Goal: Task Accomplishment & Management: Manage account settings

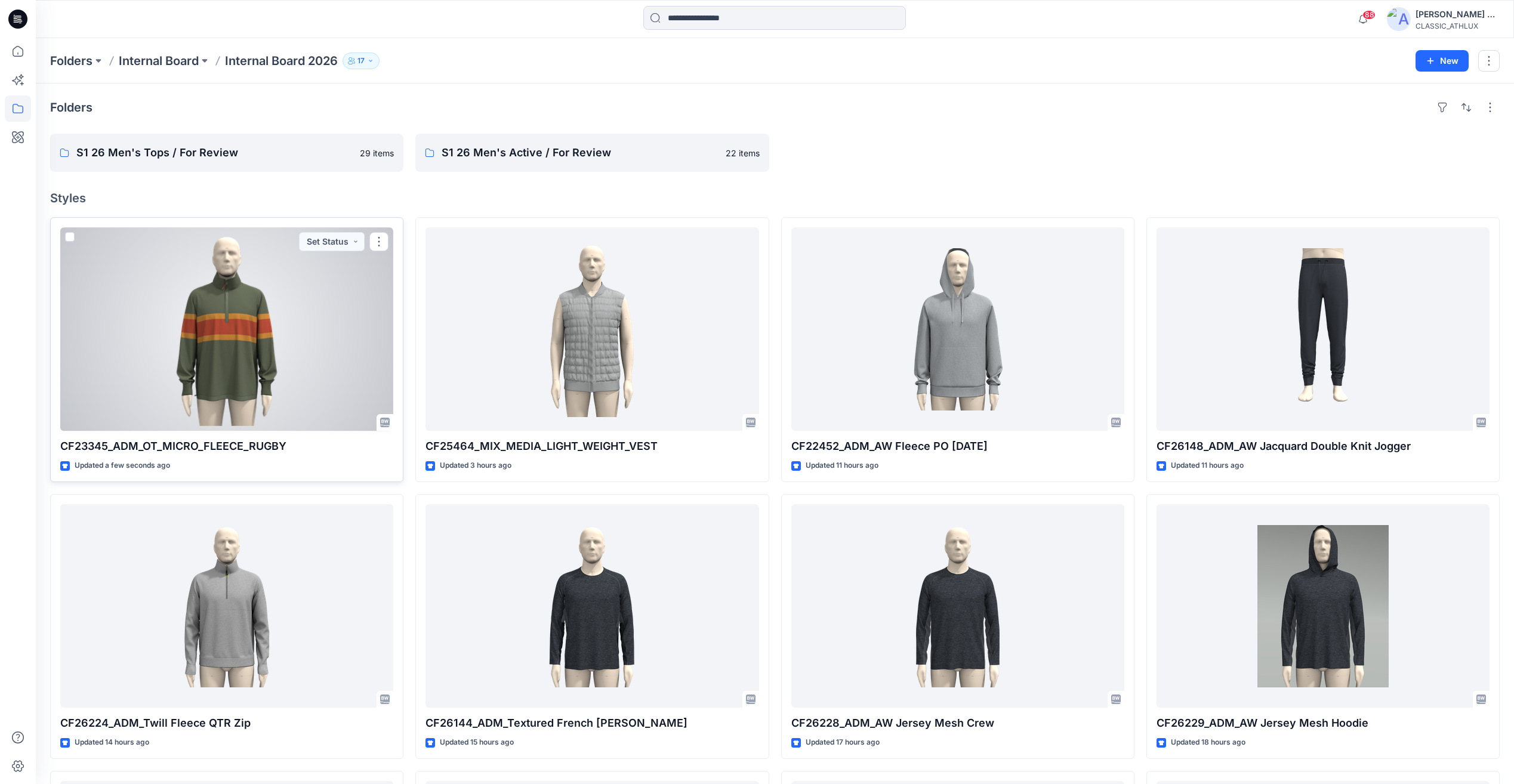
click at [292, 355] on div at bounding box center [227, 330] width 333 height 204
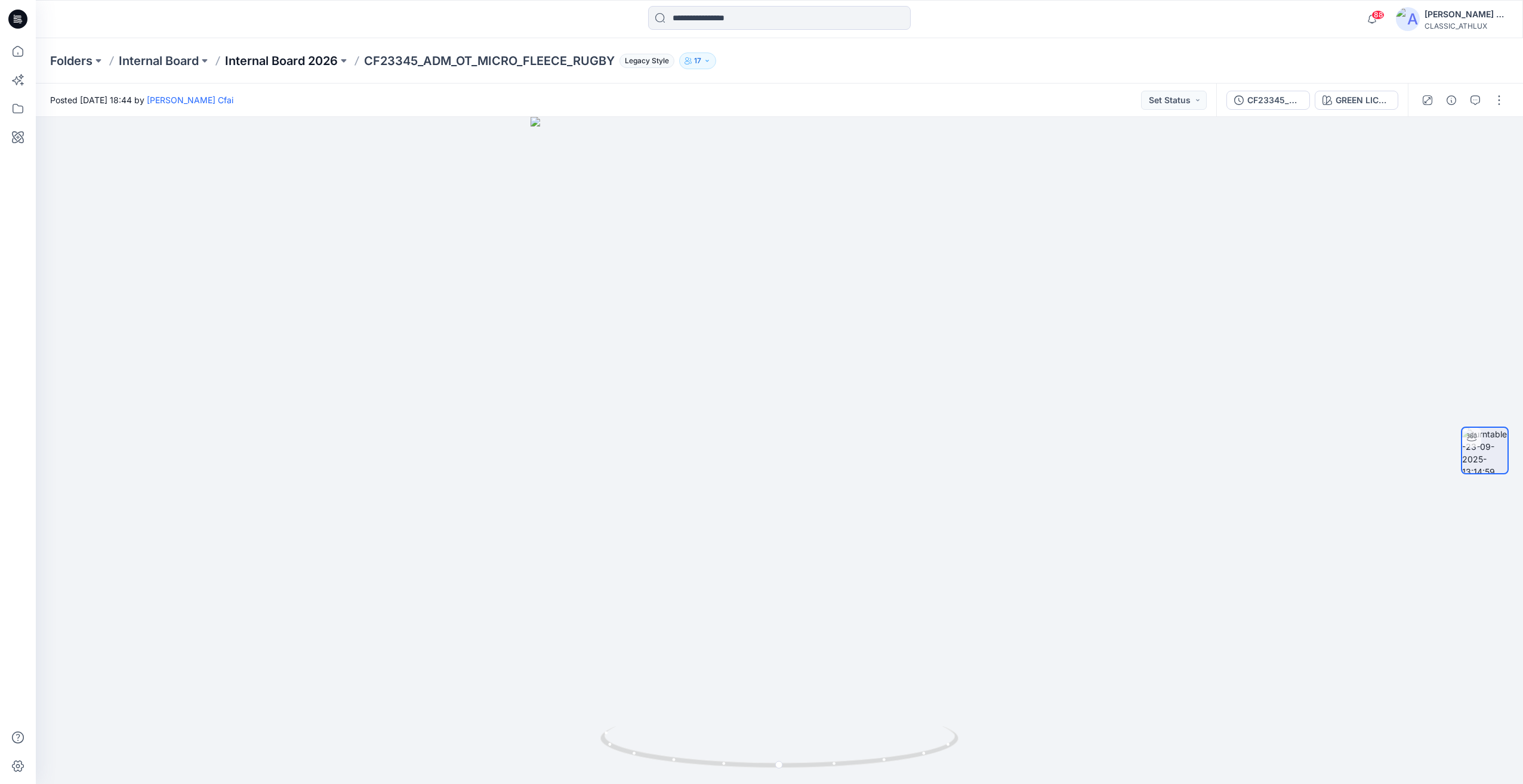
click at [286, 67] on p "Internal Board 2026" at bounding box center [281, 60] width 113 height 17
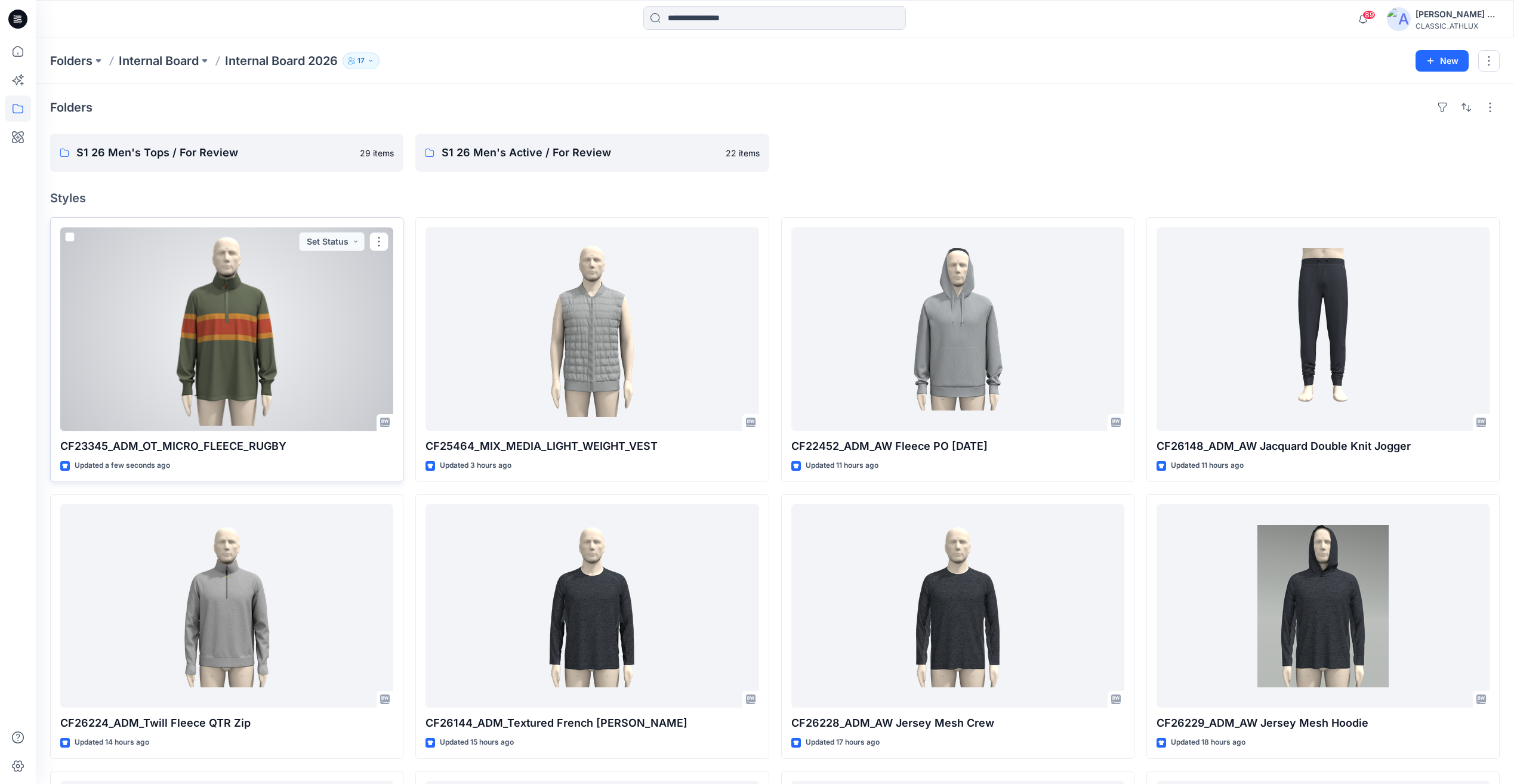
click at [346, 356] on div at bounding box center [227, 330] width 333 height 204
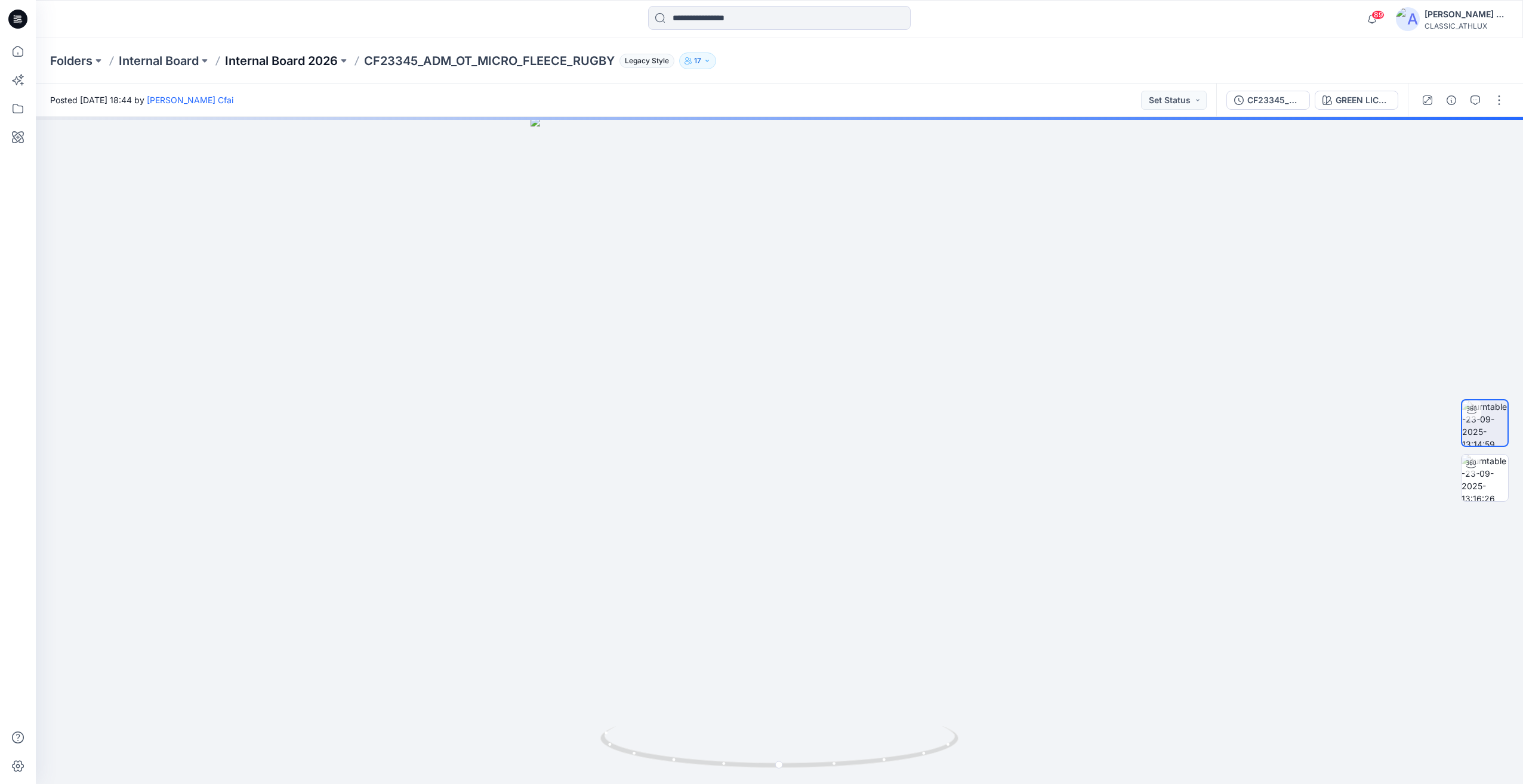
click at [287, 66] on p "Internal Board 2026" at bounding box center [281, 60] width 113 height 17
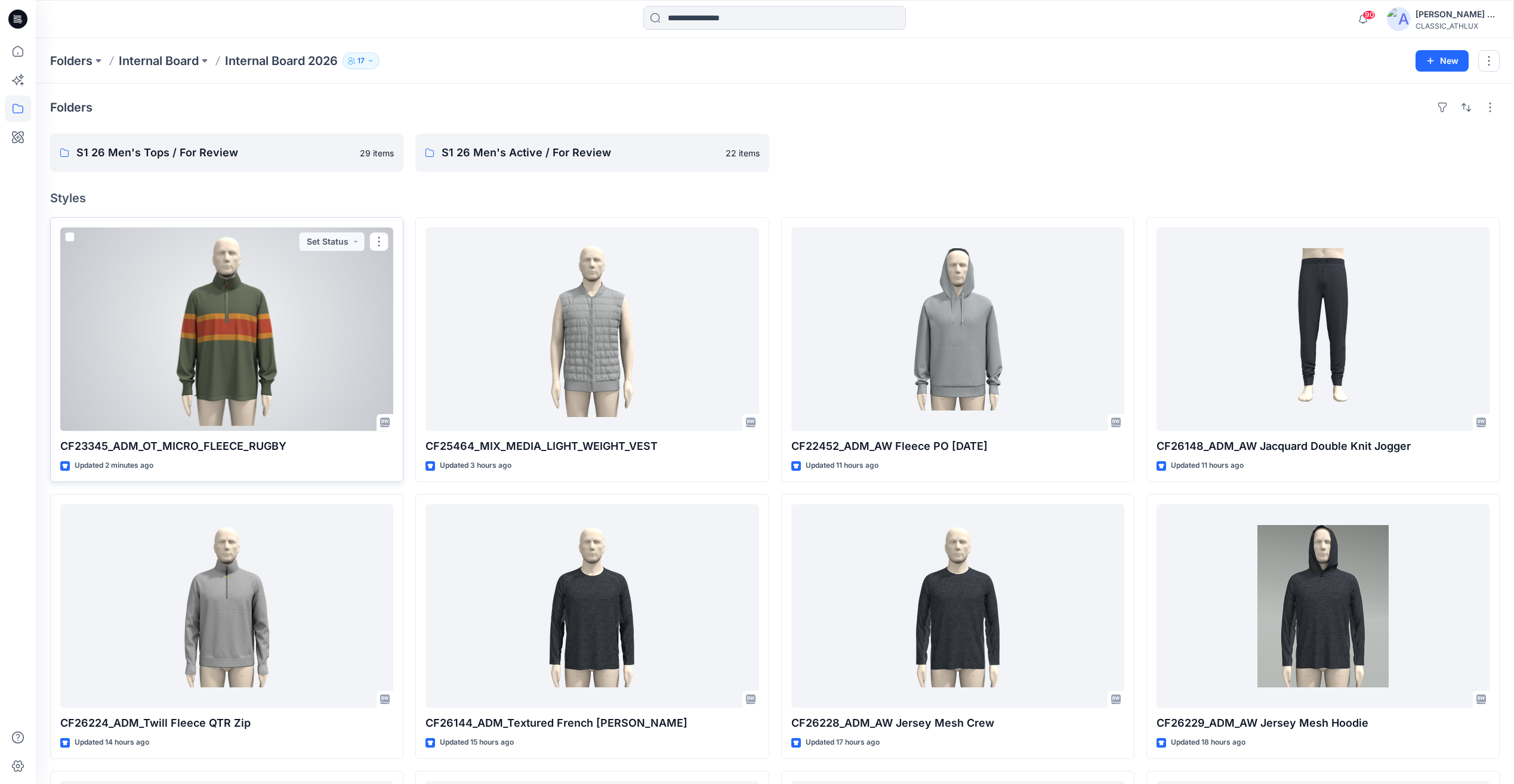
click at [279, 359] on div at bounding box center [227, 330] width 333 height 204
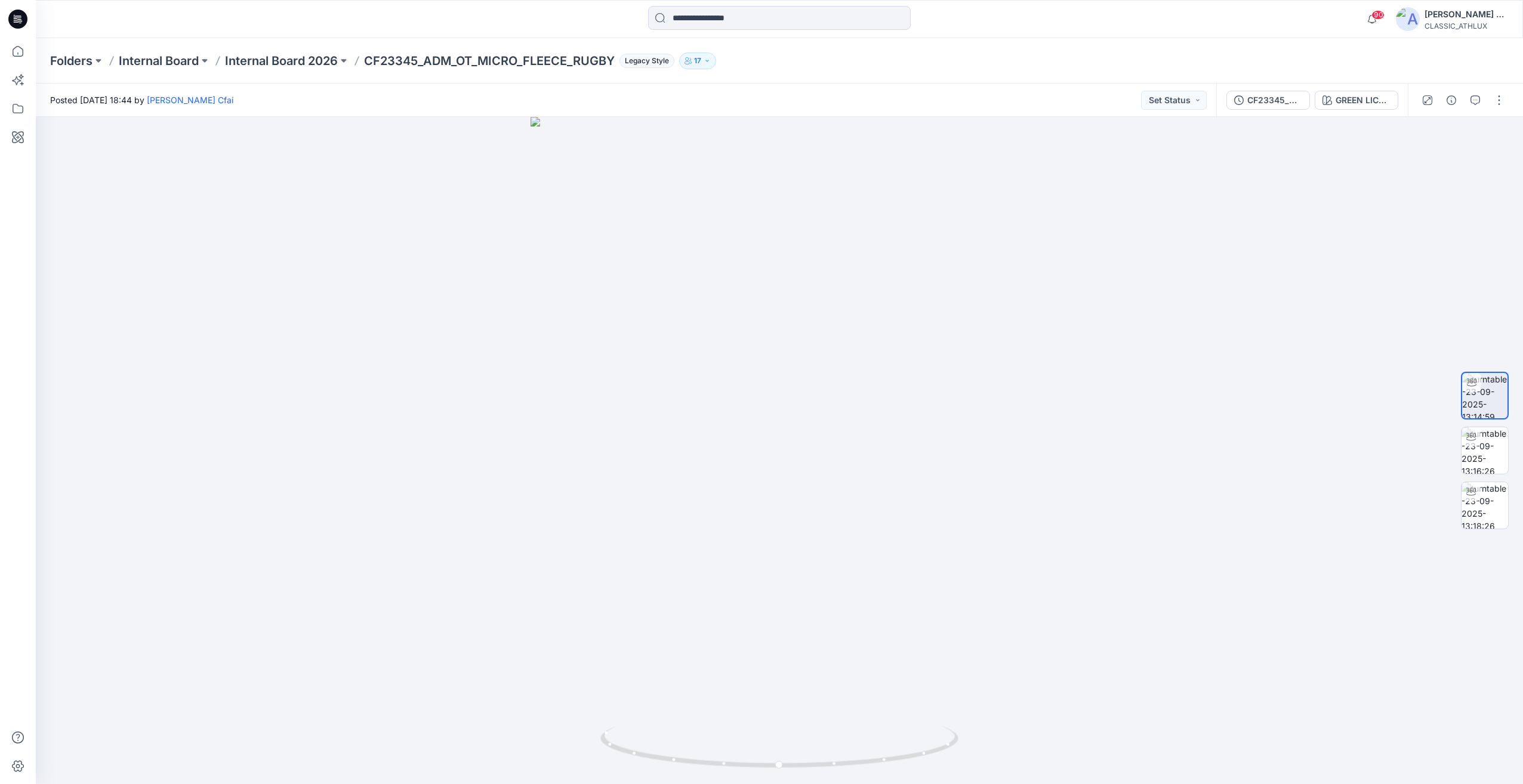
click at [25, 21] on icon at bounding box center [18, 19] width 19 height 19
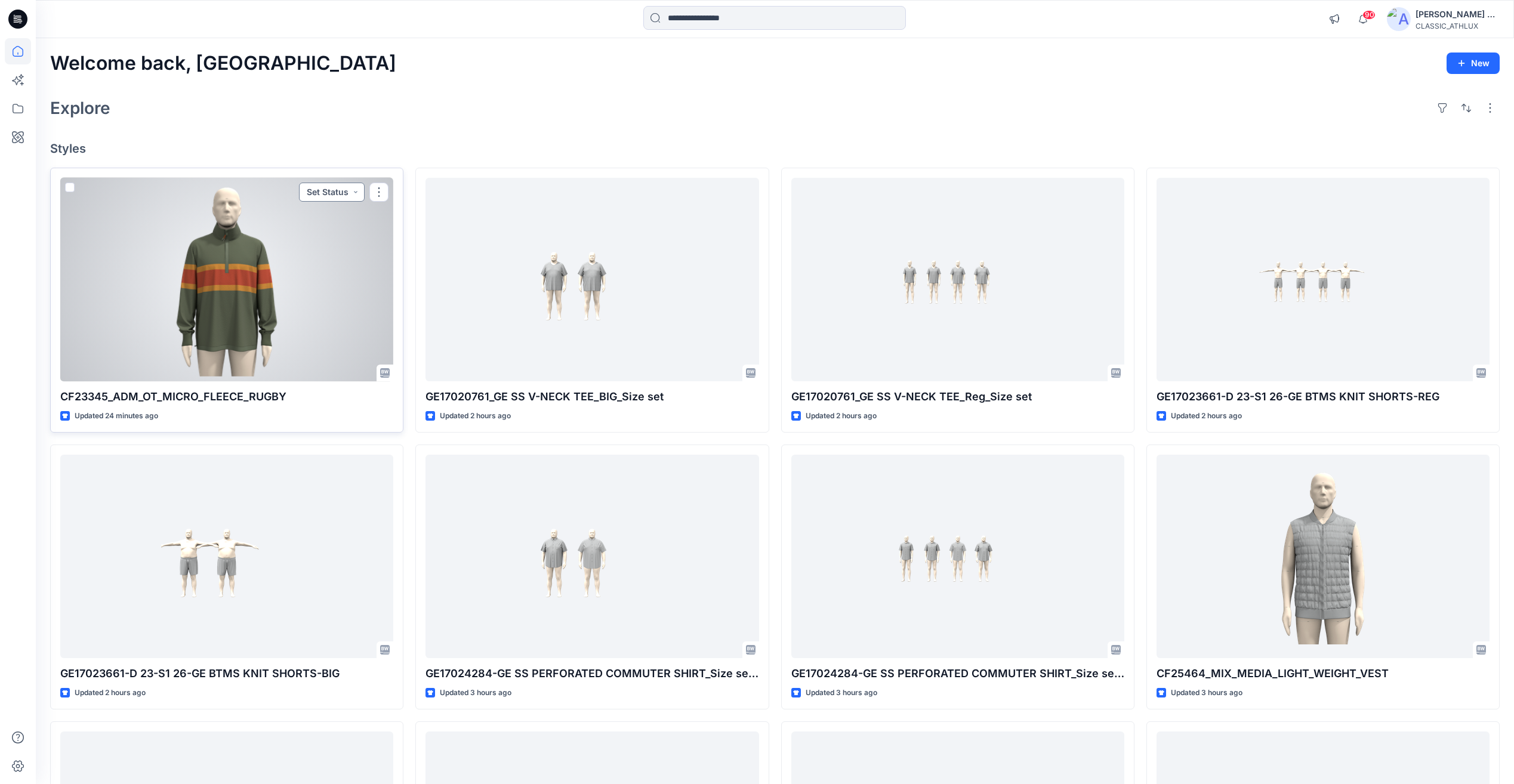
click at [314, 189] on button "Set Status" at bounding box center [331, 192] width 66 height 19
click at [310, 330] on p "Designer Need To Review" at bounding box center [314, 327] width 66 height 16
click at [319, 297] on div at bounding box center [227, 280] width 333 height 204
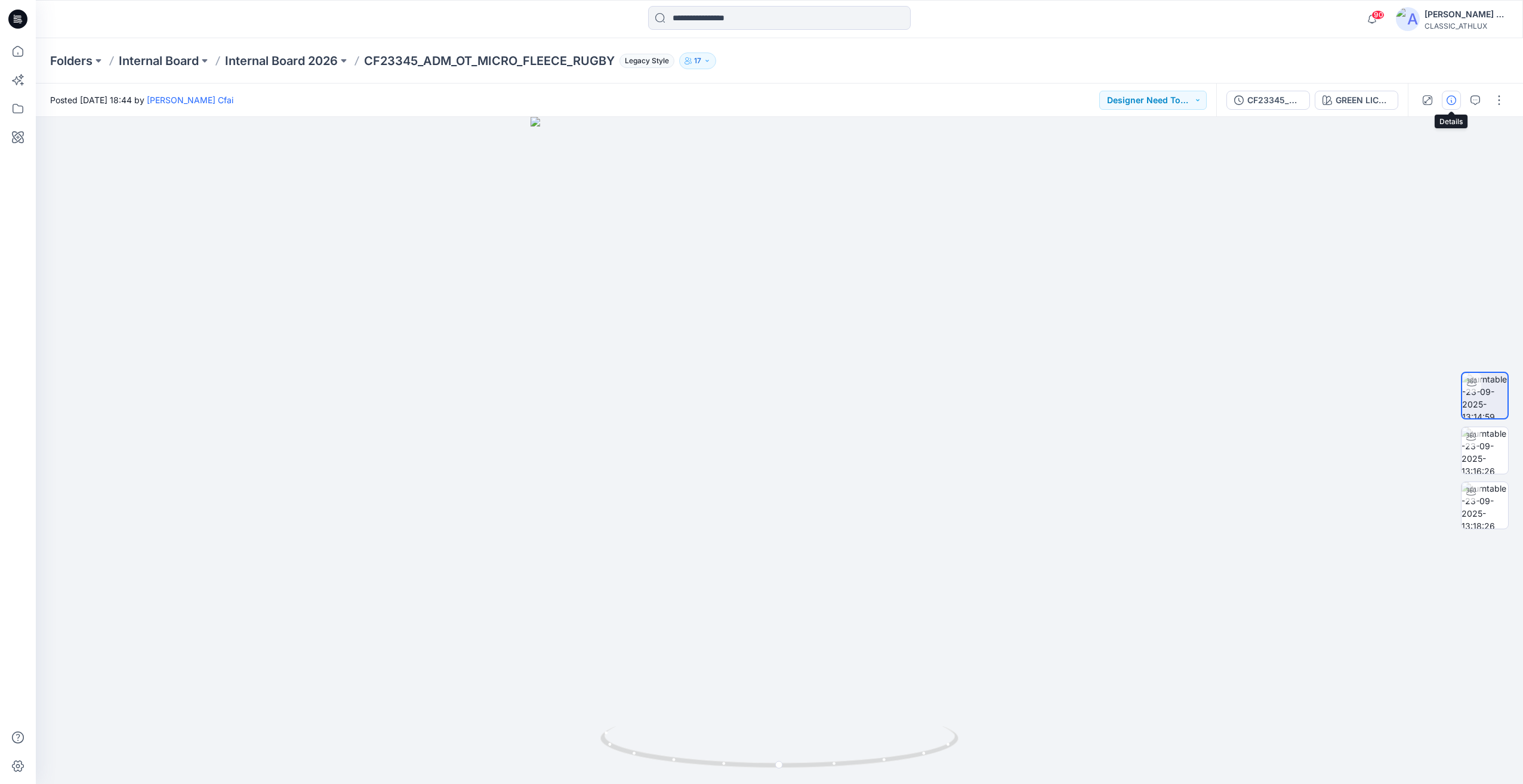
click at [1457, 107] on button "button" at bounding box center [1451, 100] width 19 height 19
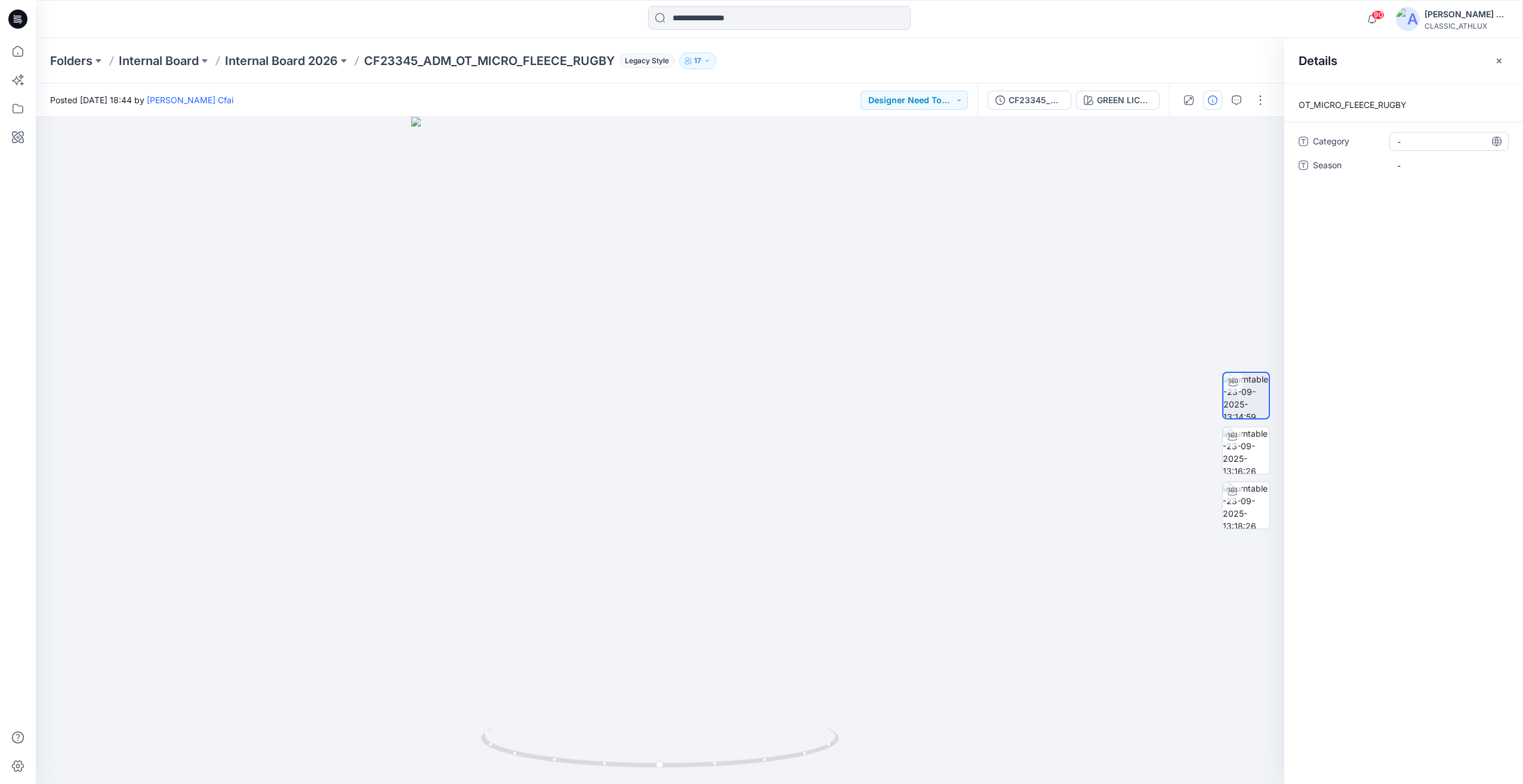
click at [1422, 145] on span "-" at bounding box center [1449, 142] width 104 height 12
drag, startPoint x: 1424, startPoint y: 141, endPoint x: 1363, endPoint y: 164, distance: 65.2
click at [1362, 156] on div "Category Season -" at bounding box center [1403, 160] width 210 height 58
type textarea "**********"
click at [1448, 136] on span "-" at bounding box center [1449, 142] width 104 height 12
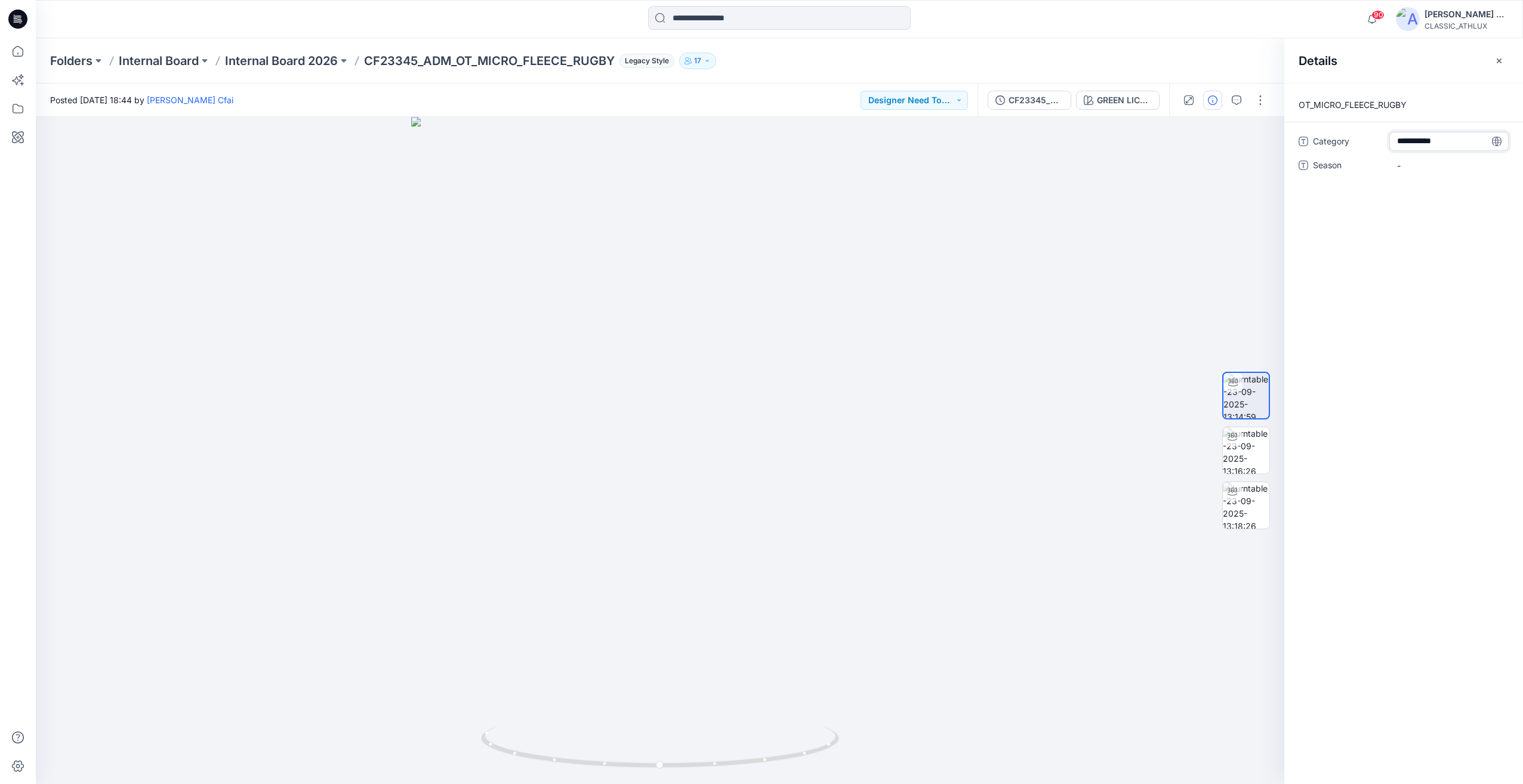
type textarea "**********"
click at [1426, 158] on div "-" at bounding box center [1449, 166] width 120 height 19
type textarea "*****"
click at [1522, 259] on html "90 Notifications Your style CF23345_ADM_OT_MICRO_FLEECE_RUGBY is ready 1 new Co…" at bounding box center [761, 392] width 1523 height 784
